Goal: Transaction & Acquisition: Book appointment/travel/reservation

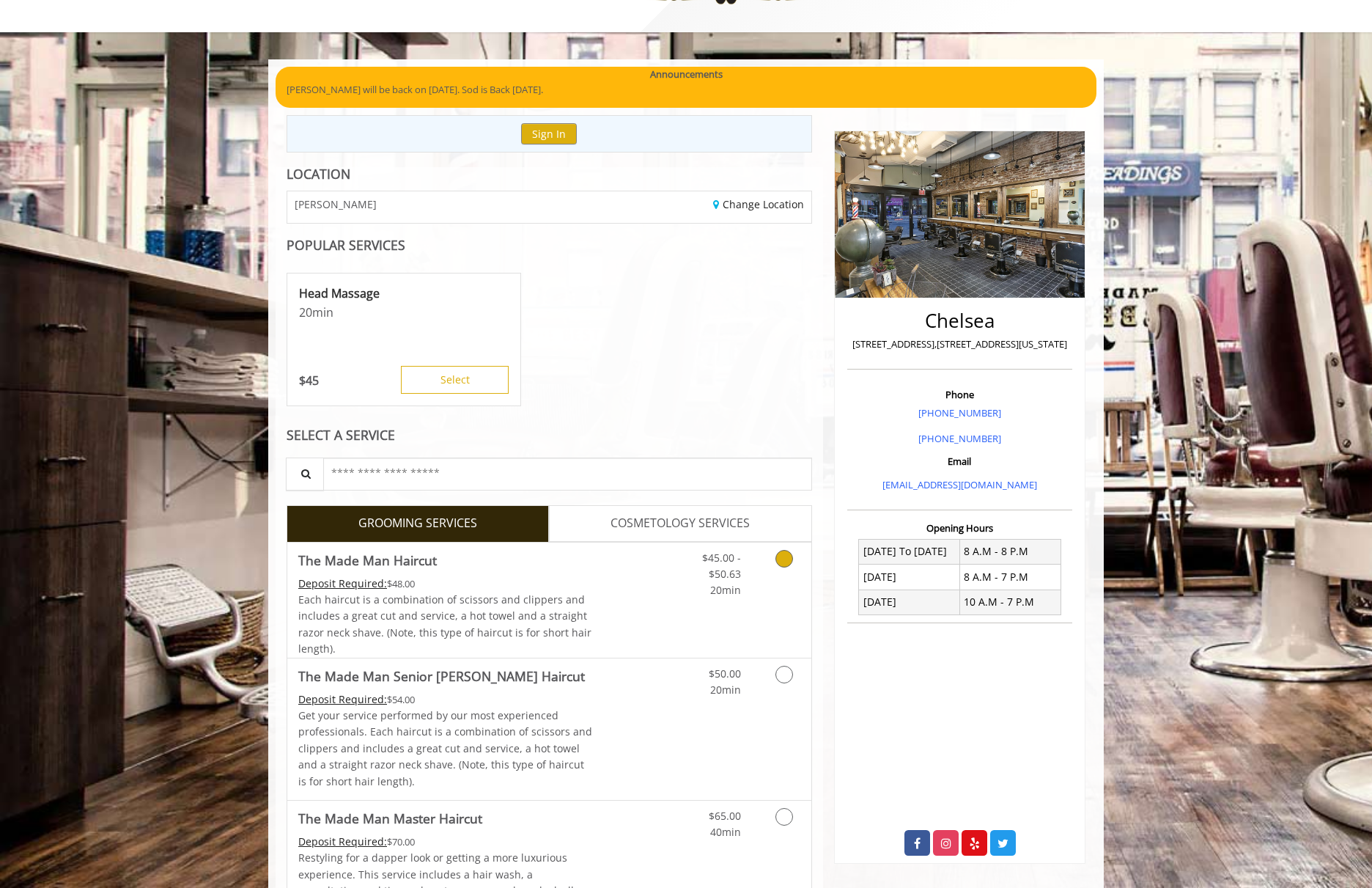
scroll to position [86, 0]
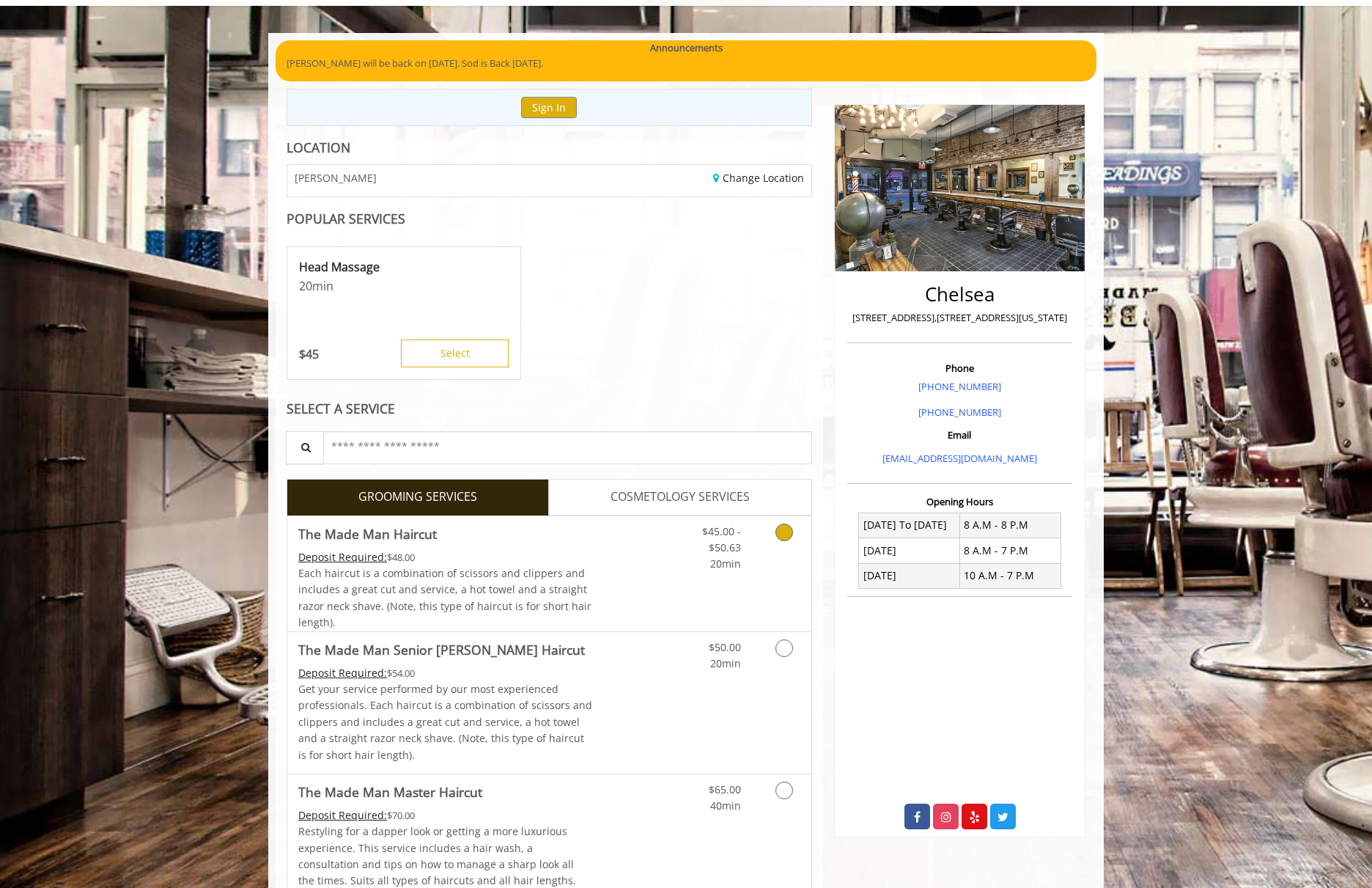
click at [786, 530] on icon "Grooming services" at bounding box center [784, 533] width 18 height 18
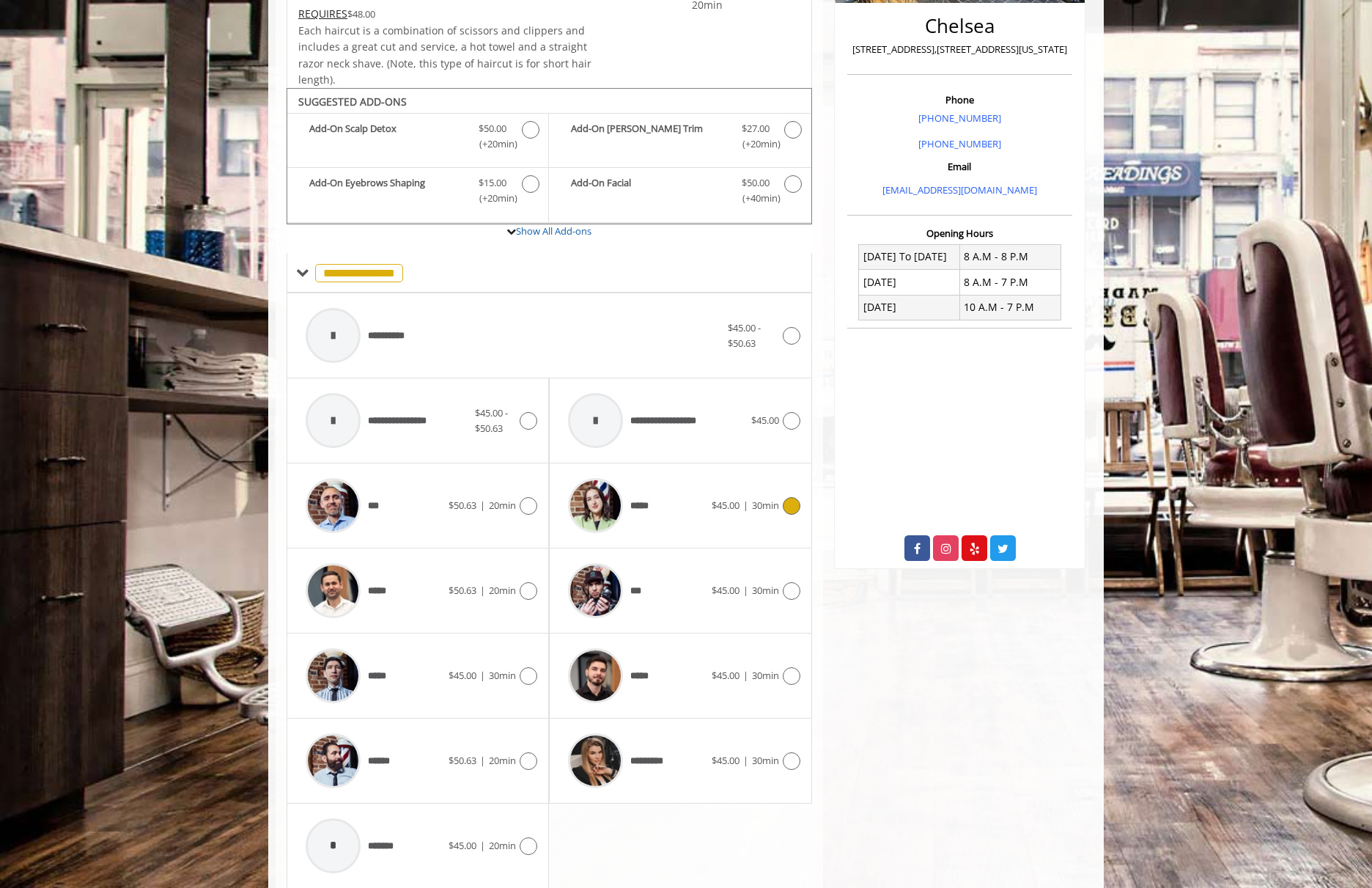
scroll to position [400, 0]
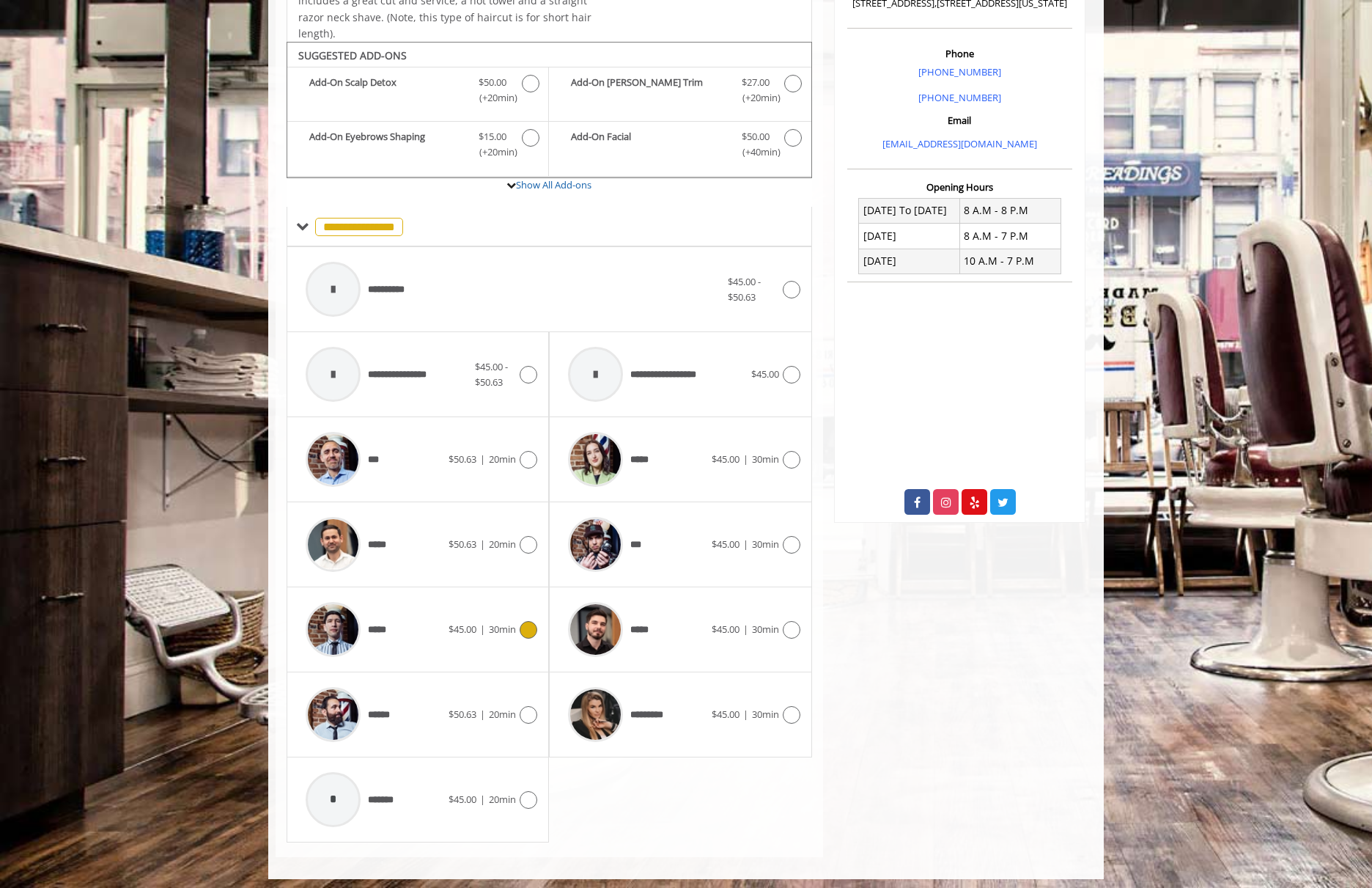
click at [527, 626] on icon at bounding box center [529, 630] width 18 height 18
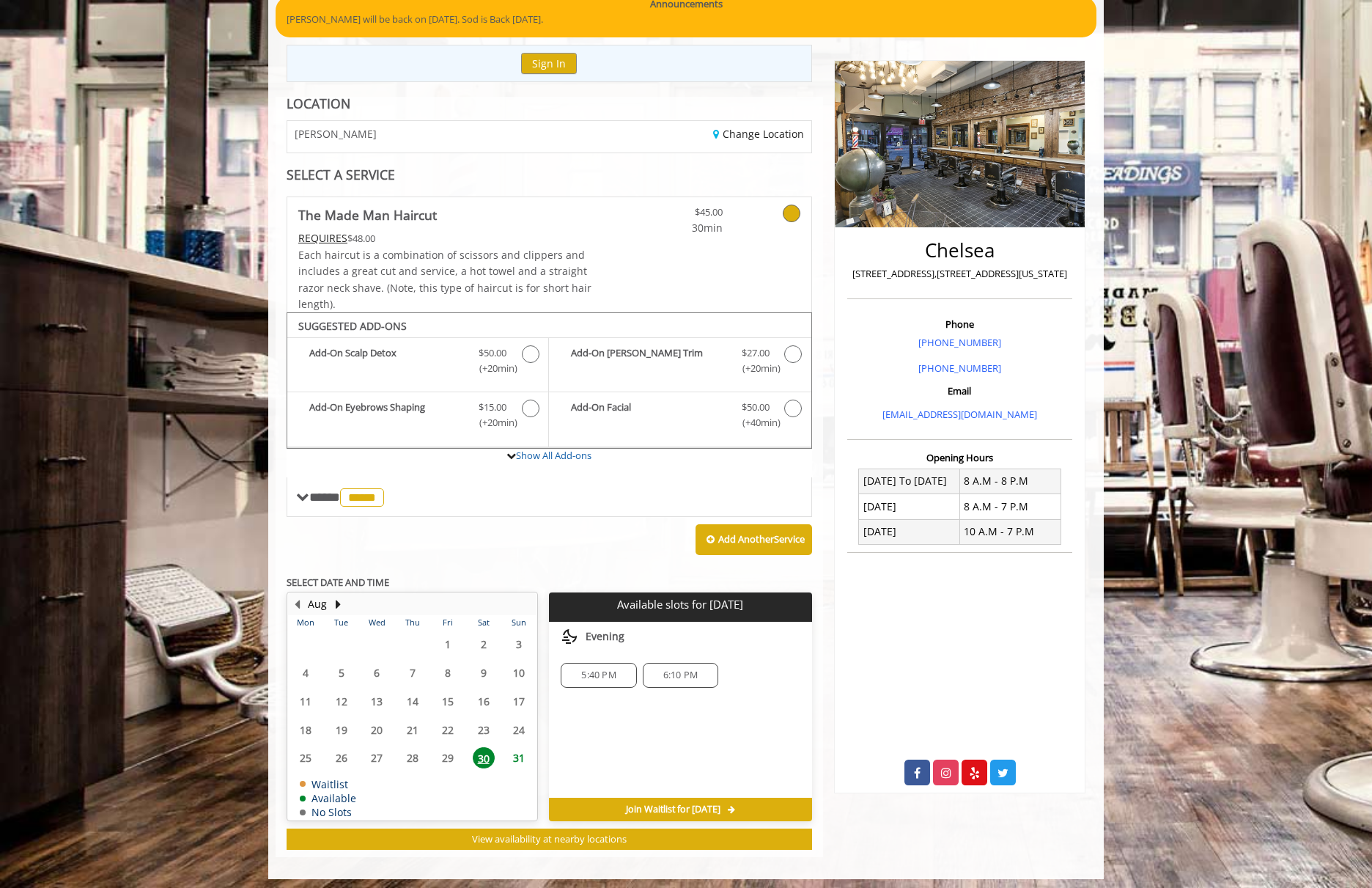
scroll to position [128, 0]
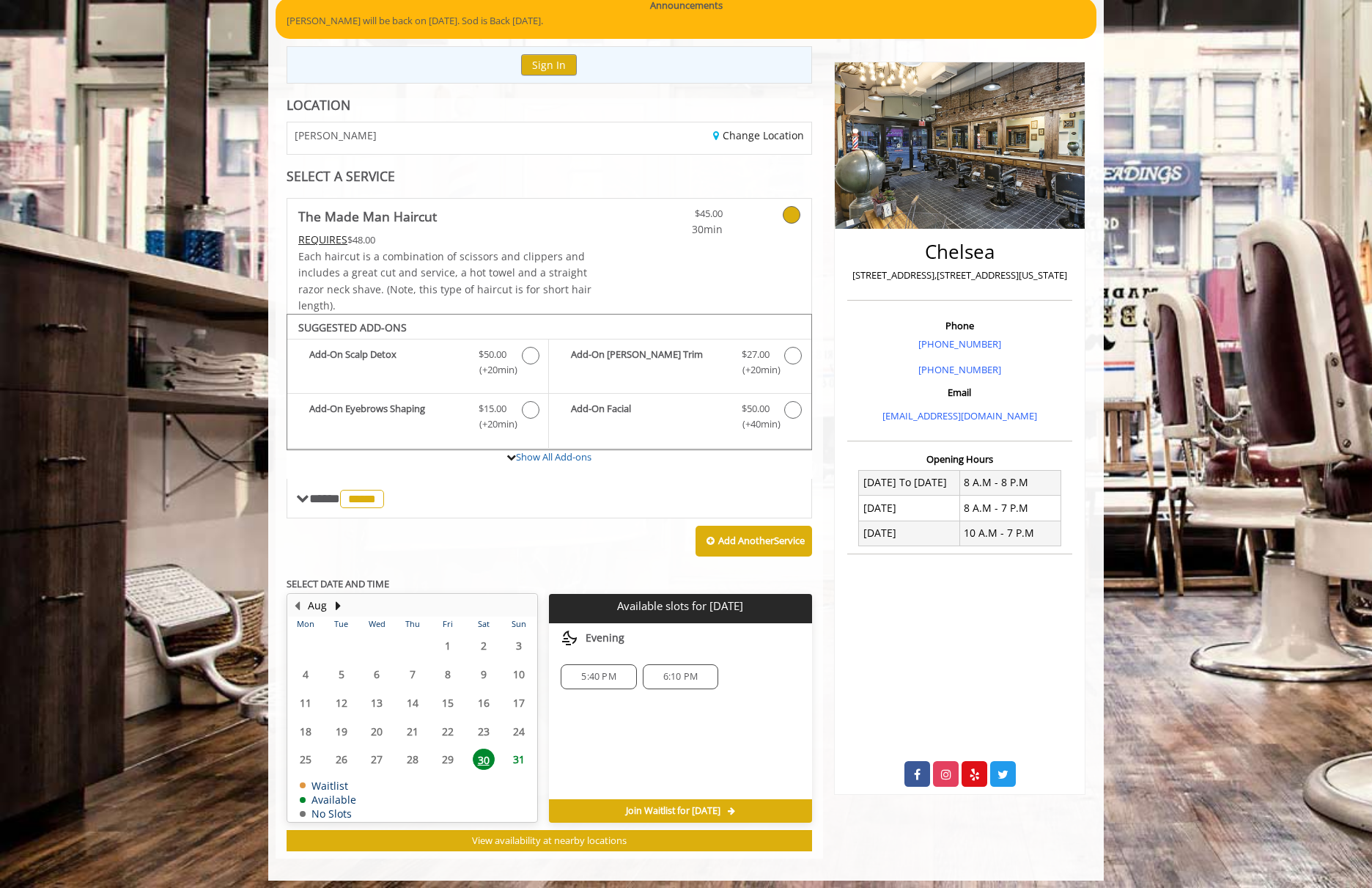
click at [509, 756] on span "31" at bounding box center [518, 759] width 22 height 21
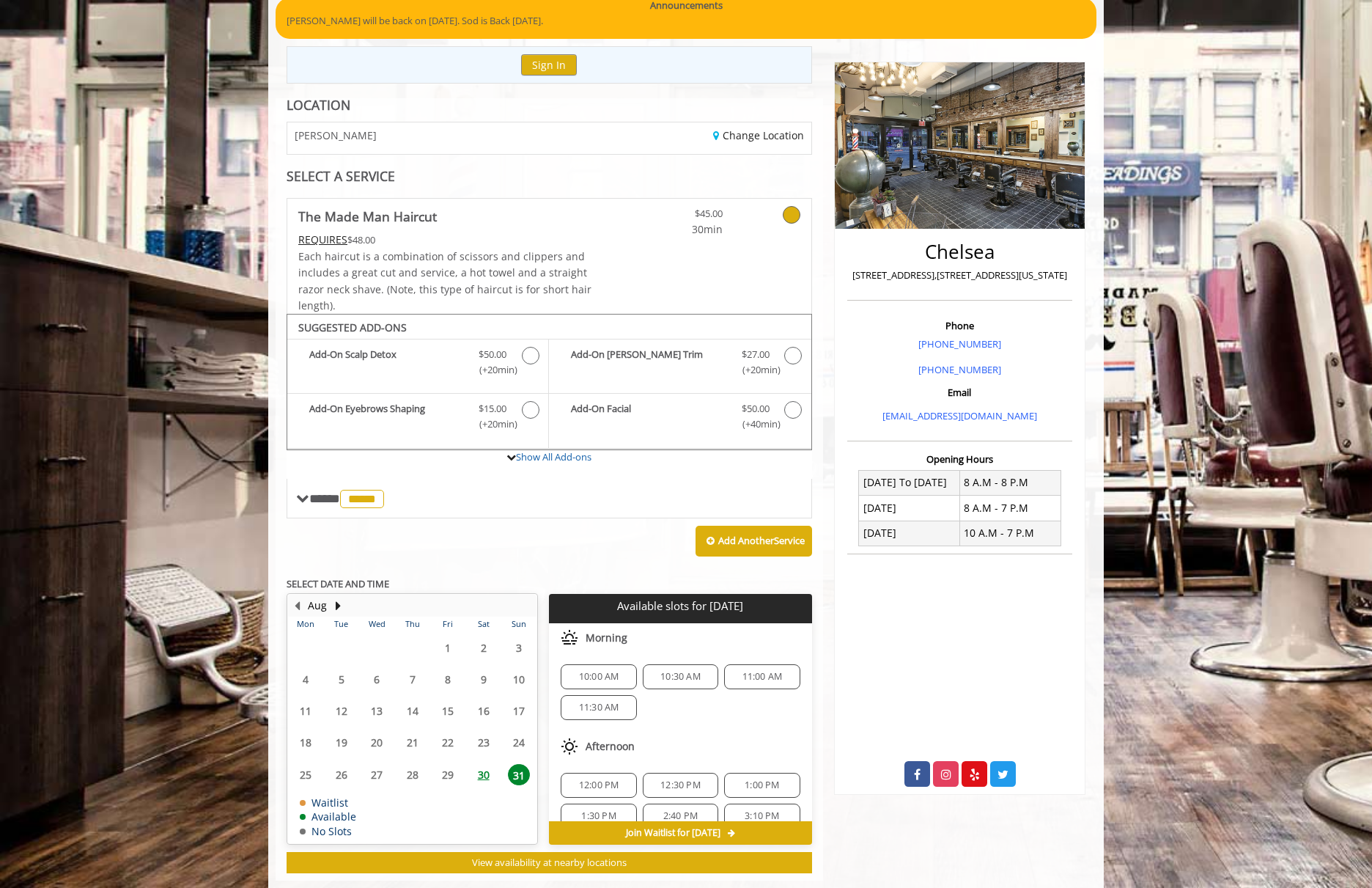
scroll to position [149, 0]
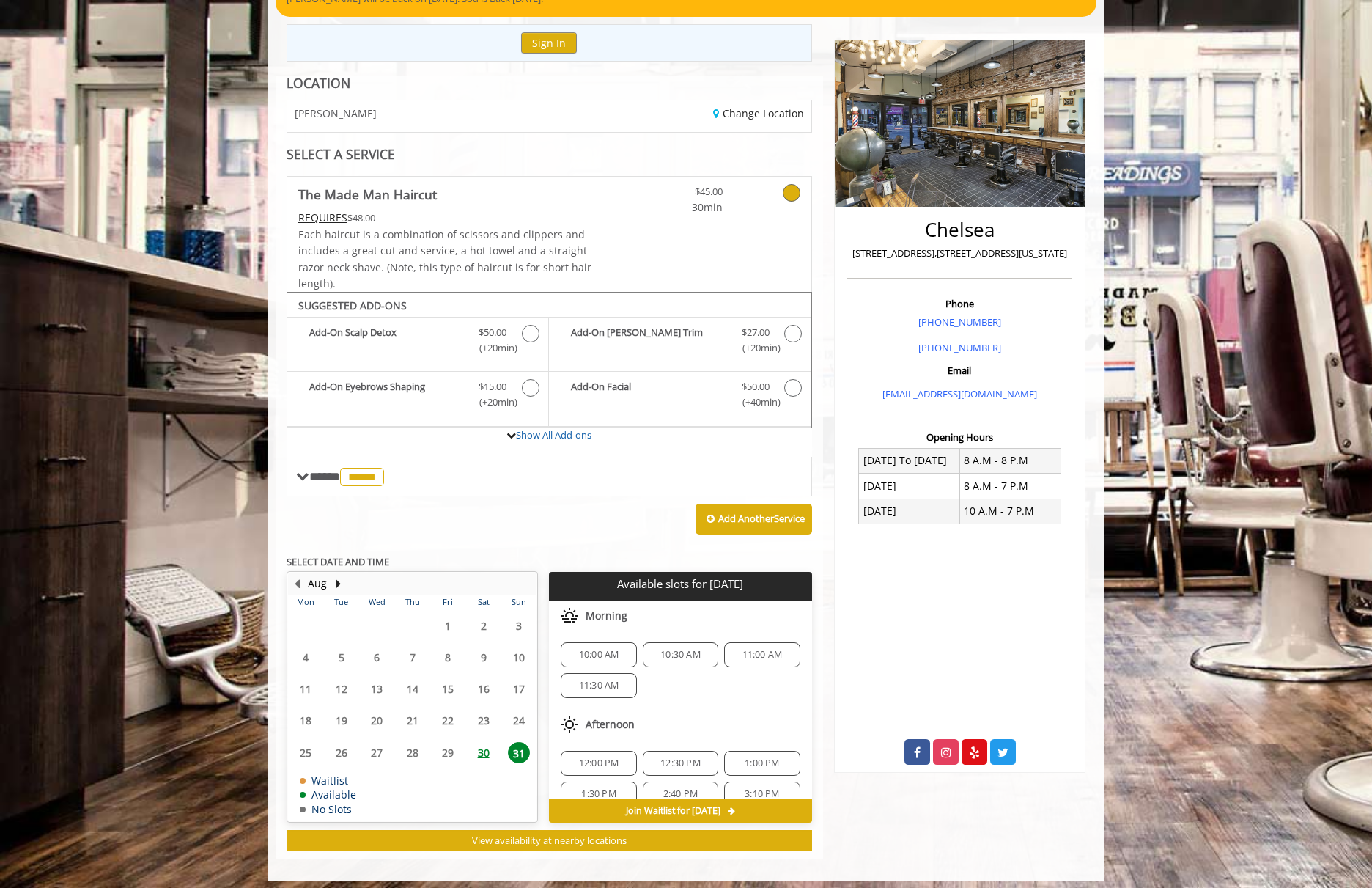
click at [482, 746] on span "30" at bounding box center [483, 752] width 22 height 21
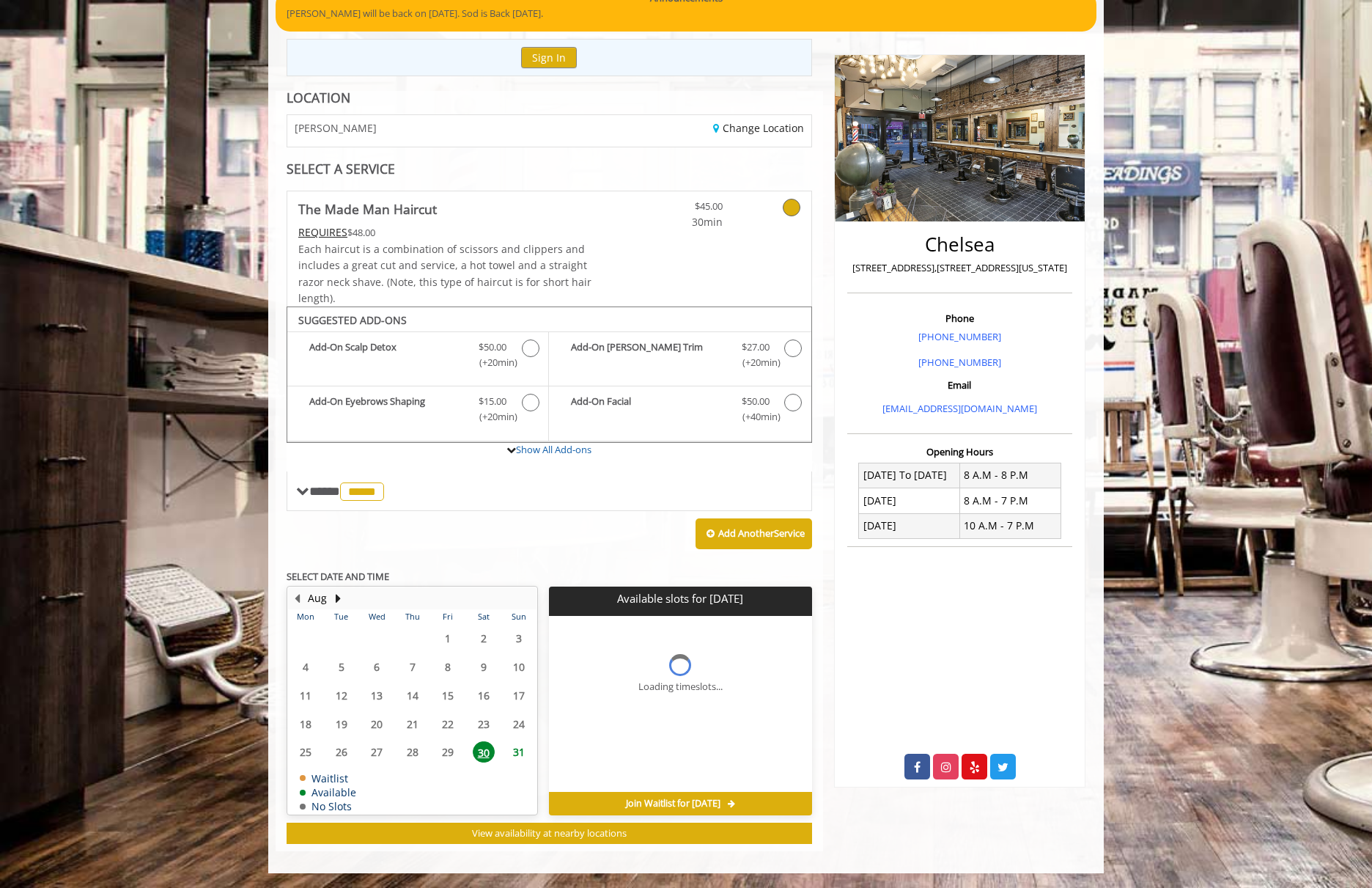
scroll to position [128, 0]
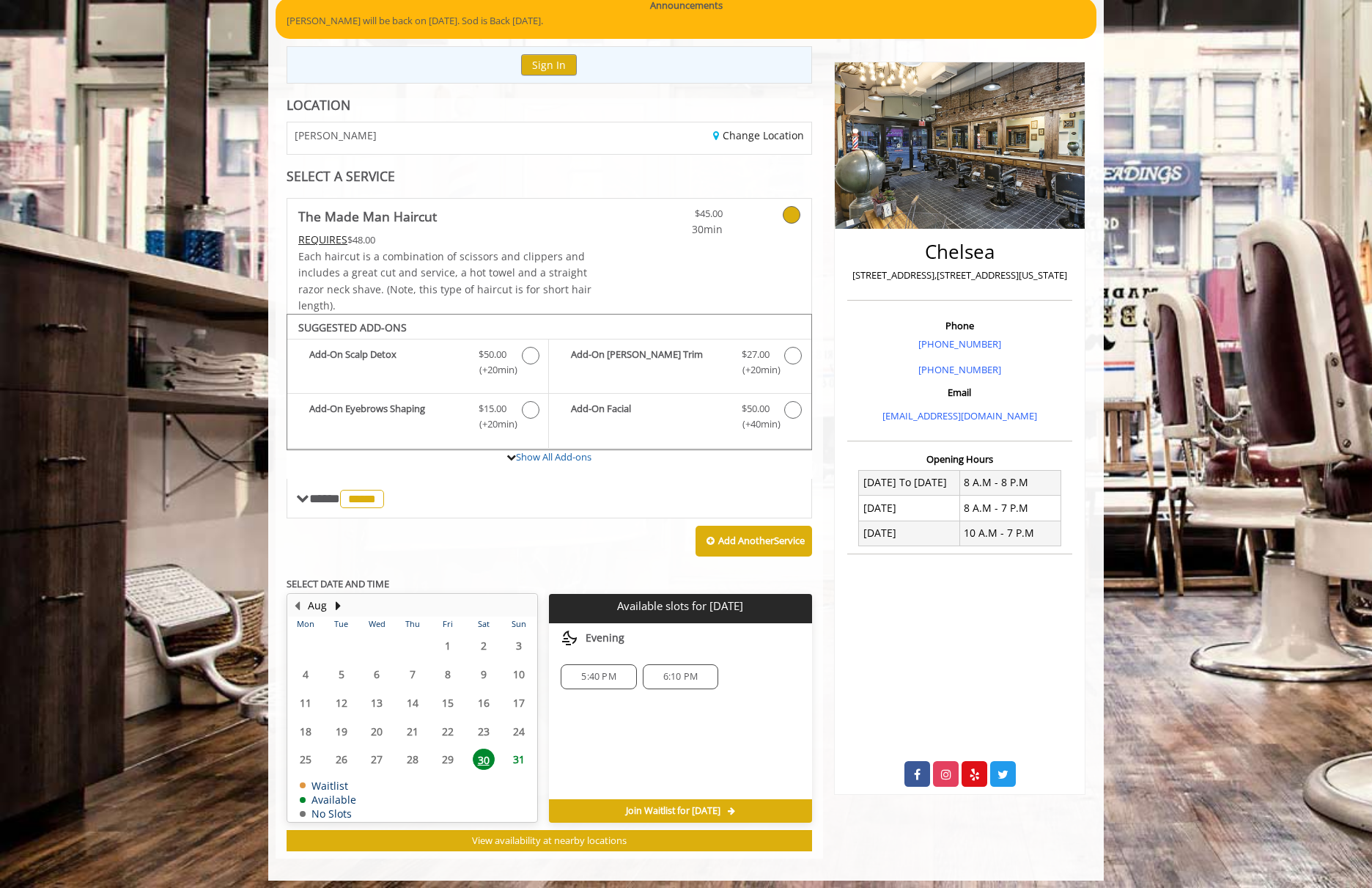
click at [591, 677] on div "5:40 PM" at bounding box center [598, 676] width 75 height 25
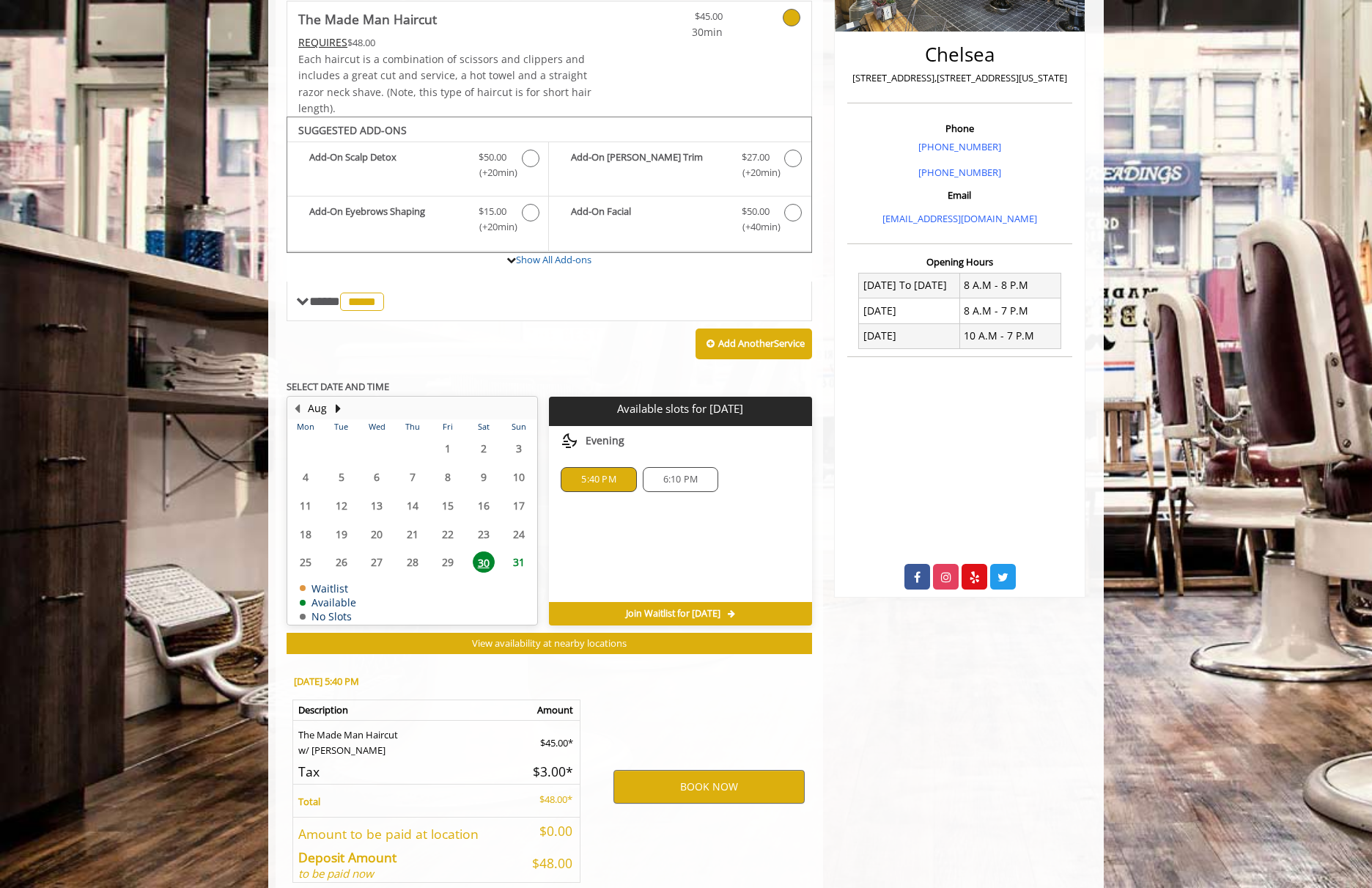
scroll to position [388, 0]
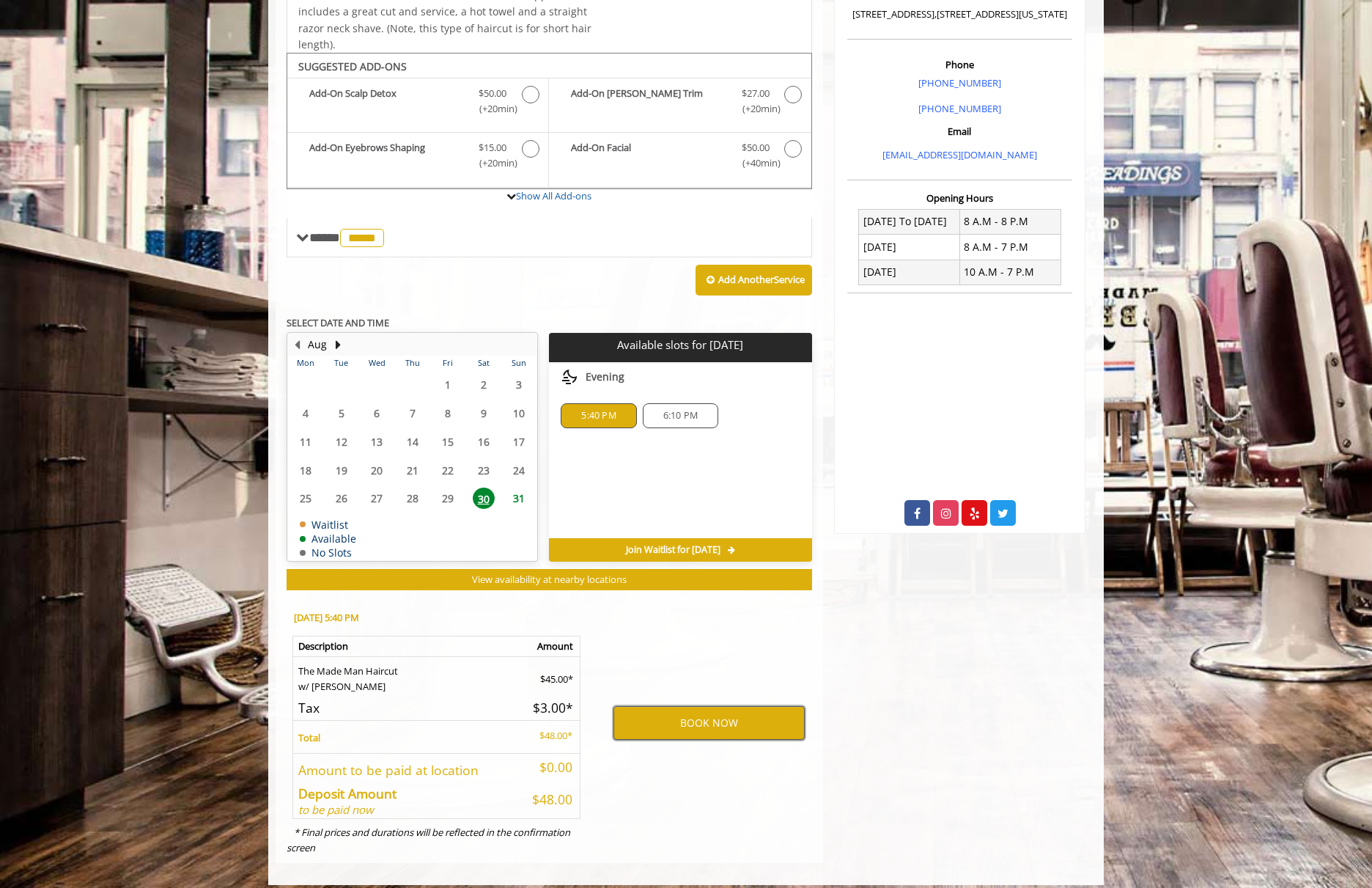
click at [714, 710] on button "BOOK NOW" at bounding box center [709, 722] width 191 height 34
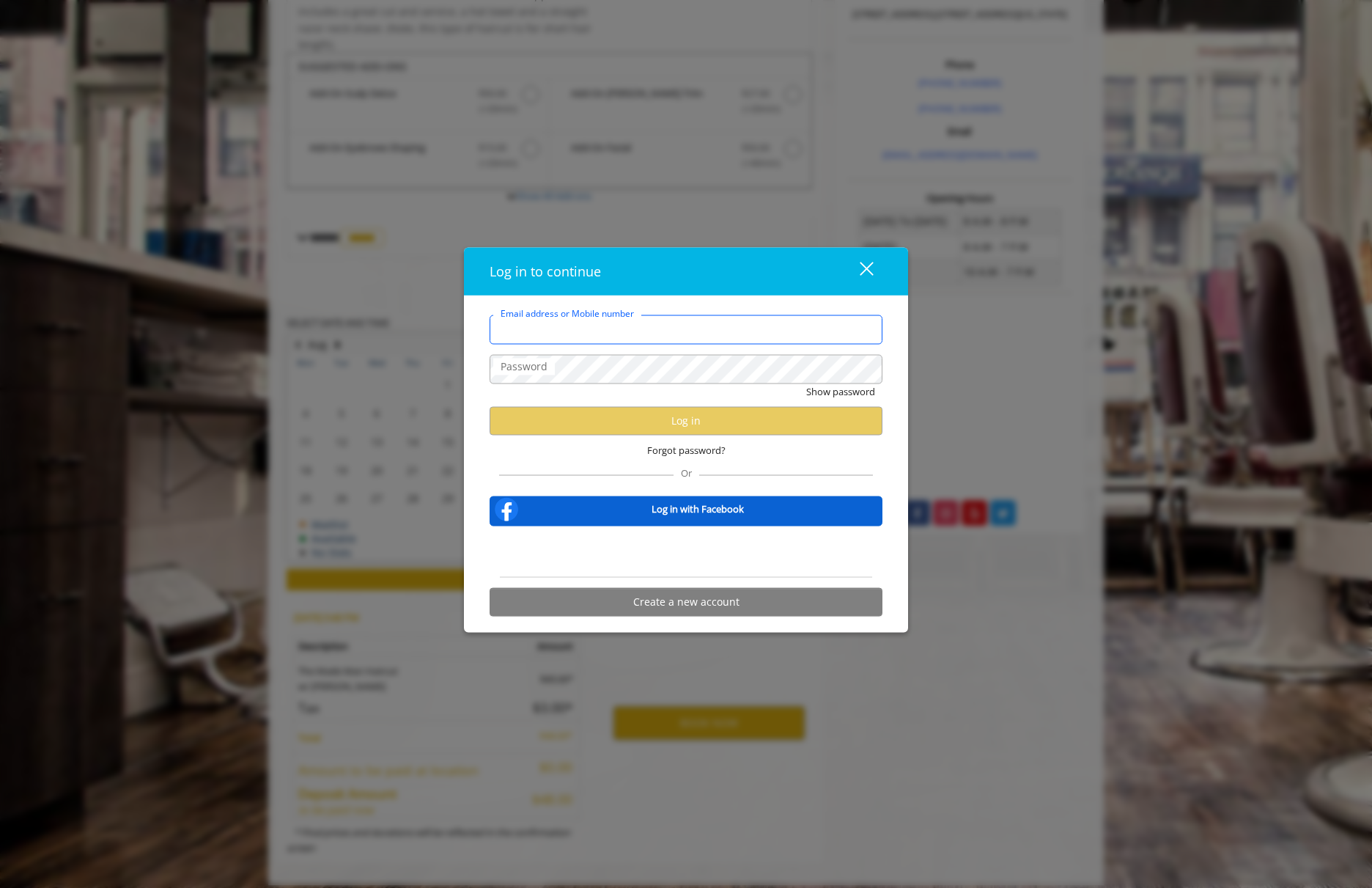
type input "**********"
click at [735, 279] on div "Log in to continue" at bounding box center [661, 271] width 343 height 21
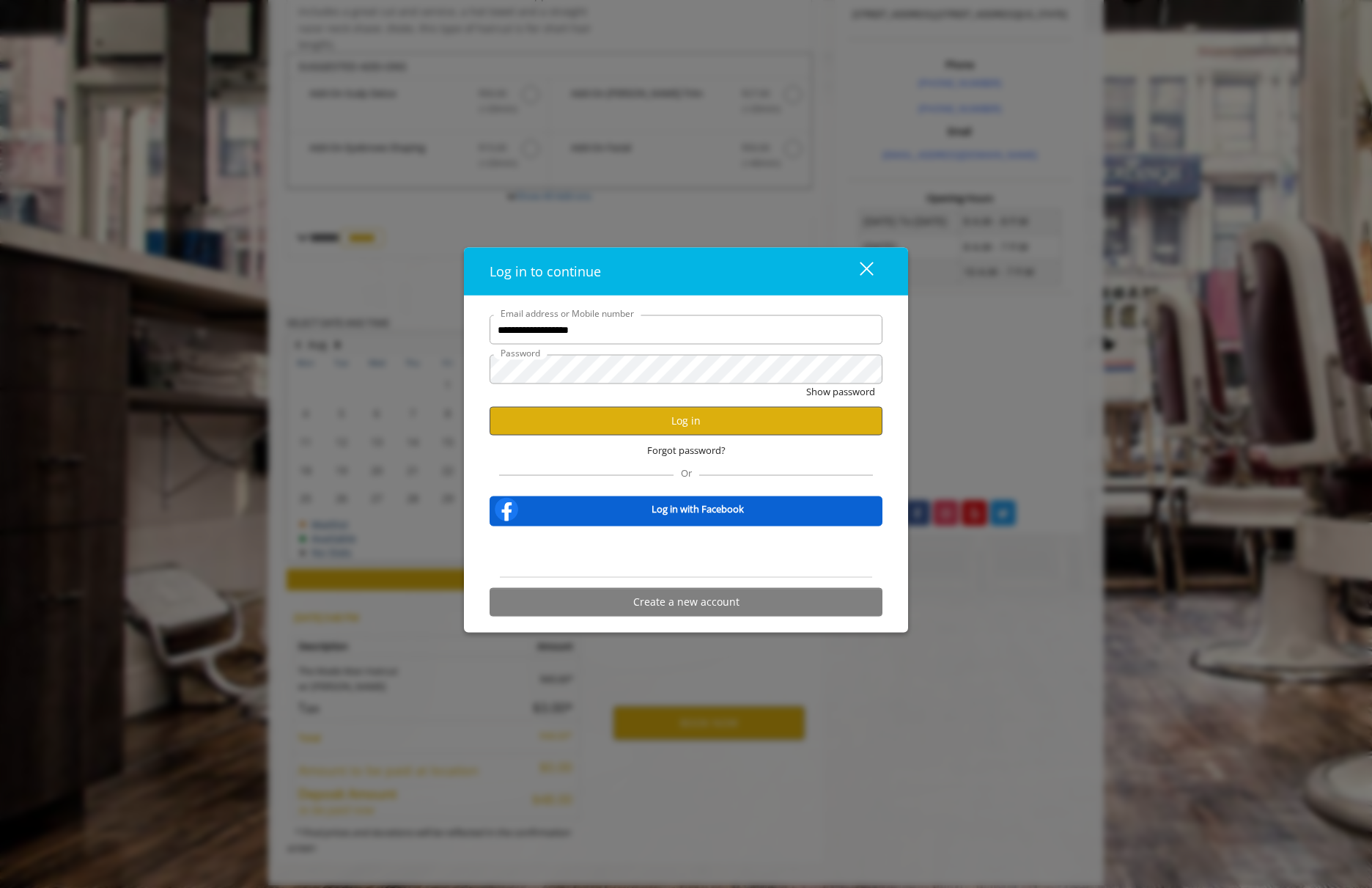
click at [702, 426] on button "Log in" at bounding box center [686, 420] width 393 height 28
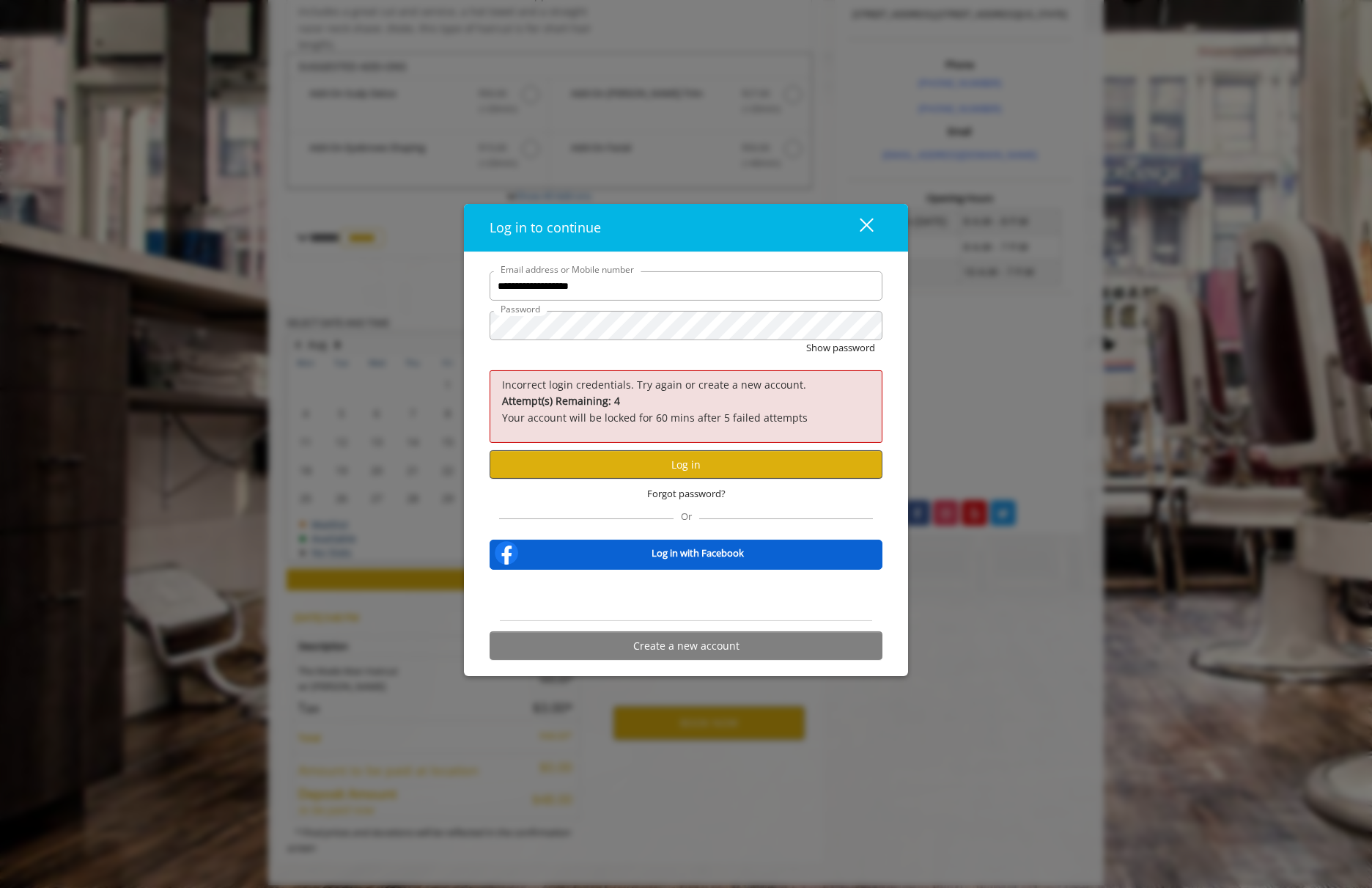
click at [677, 459] on button "Log in" at bounding box center [686, 465] width 393 height 28
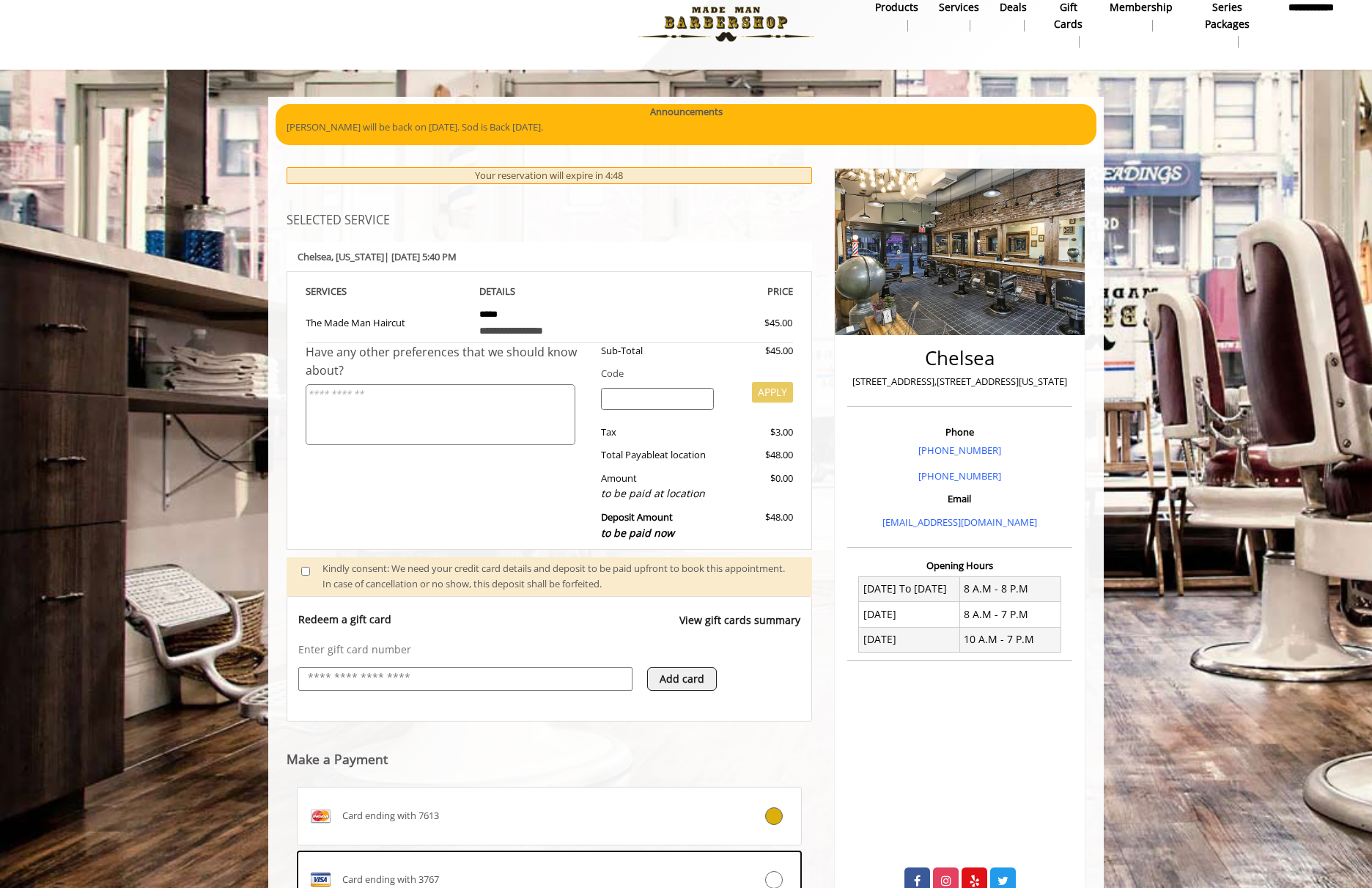
scroll to position [218, 0]
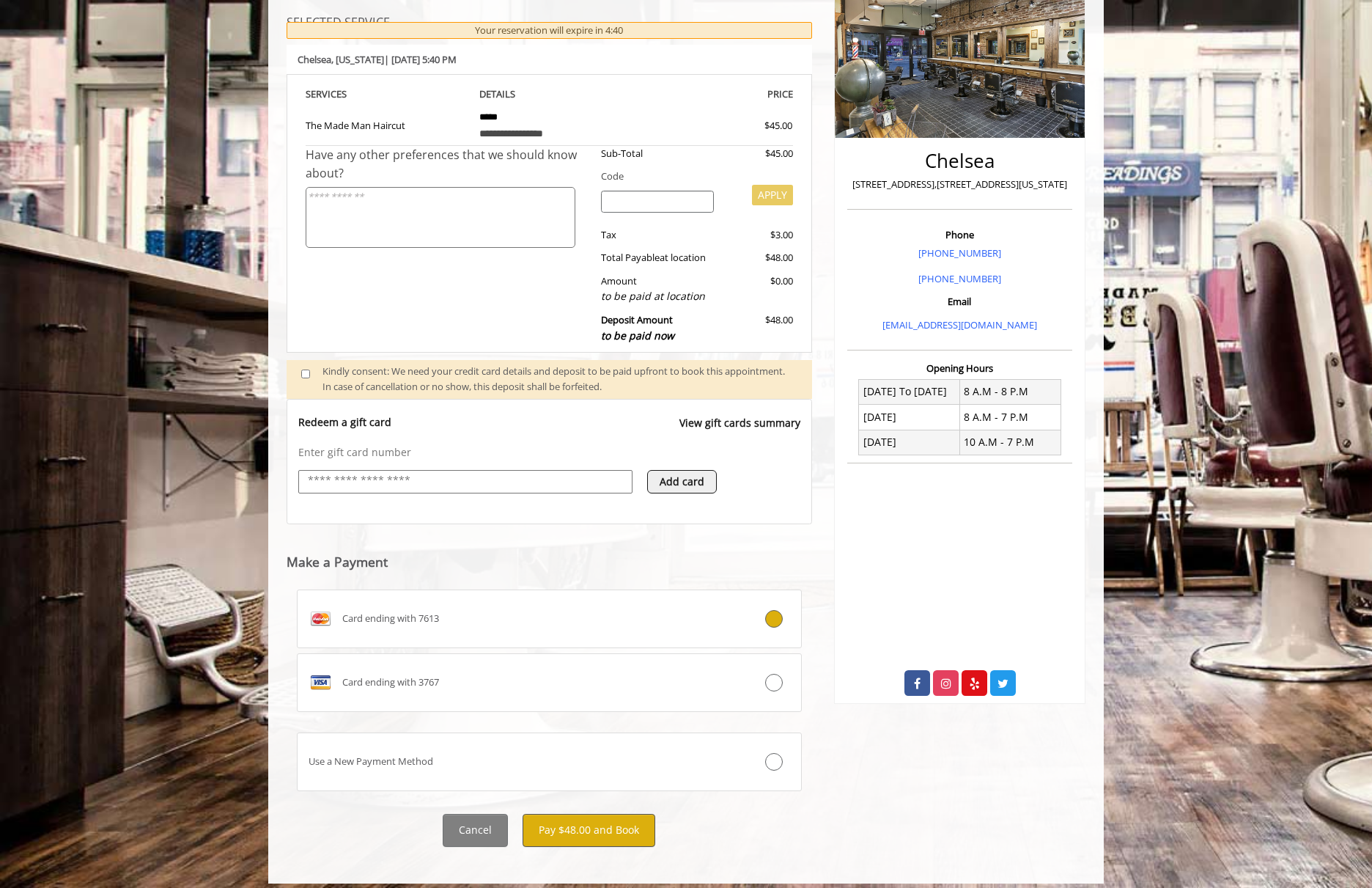
click at [571, 813] on button "Pay $48.00 and Book" at bounding box center [589, 830] width 133 height 33
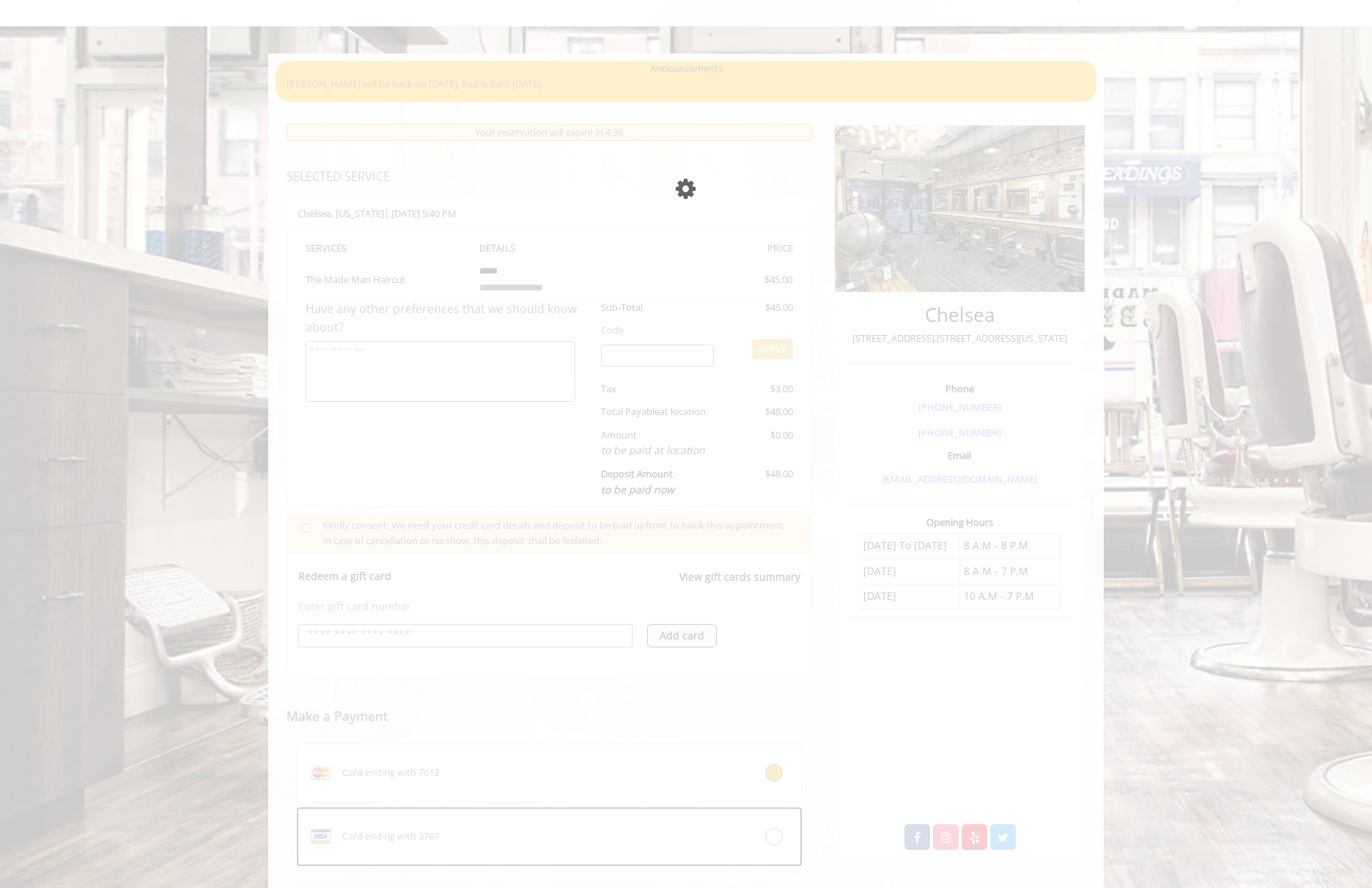
scroll to position [100, 0]
